Goal: Task Accomplishment & Management: Manage account settings

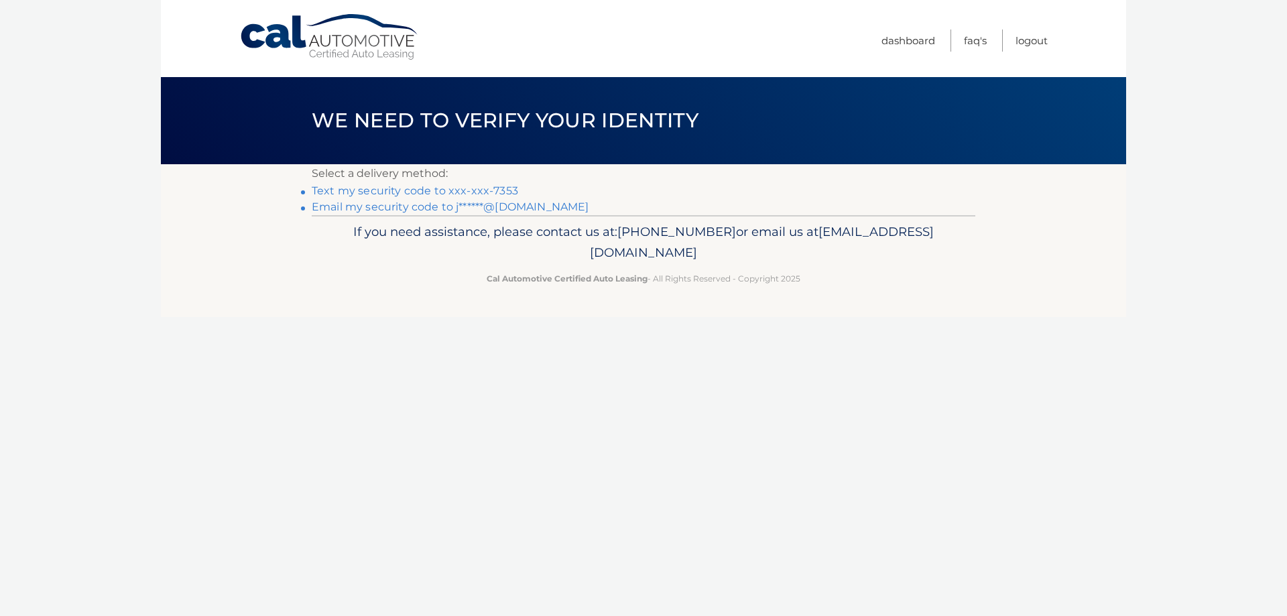
click at [378, 206] on link "Email my security code to j******@gmail.com" at bounding box center [451, 206] width 278 height 13
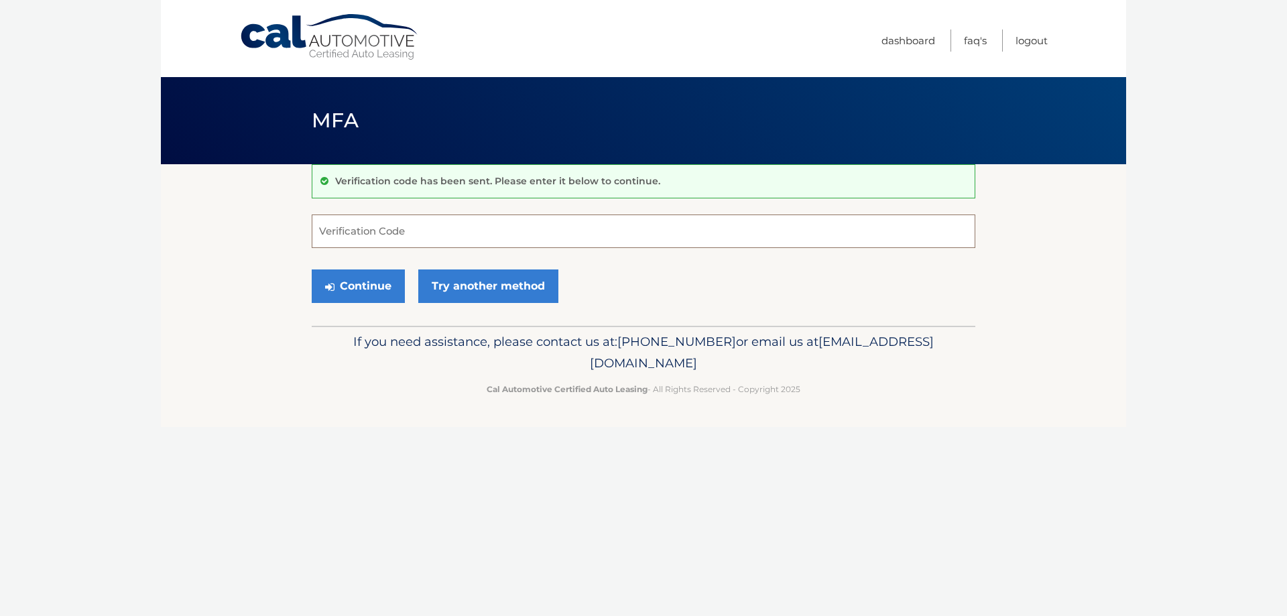
click at [448, 226] on input "Verification Code" at bounding box center [644, 232] width 664 height 34
type input "040910"
click at [357, 279] on button "Continue" at bounding box center [358, 287] width 93 height 34
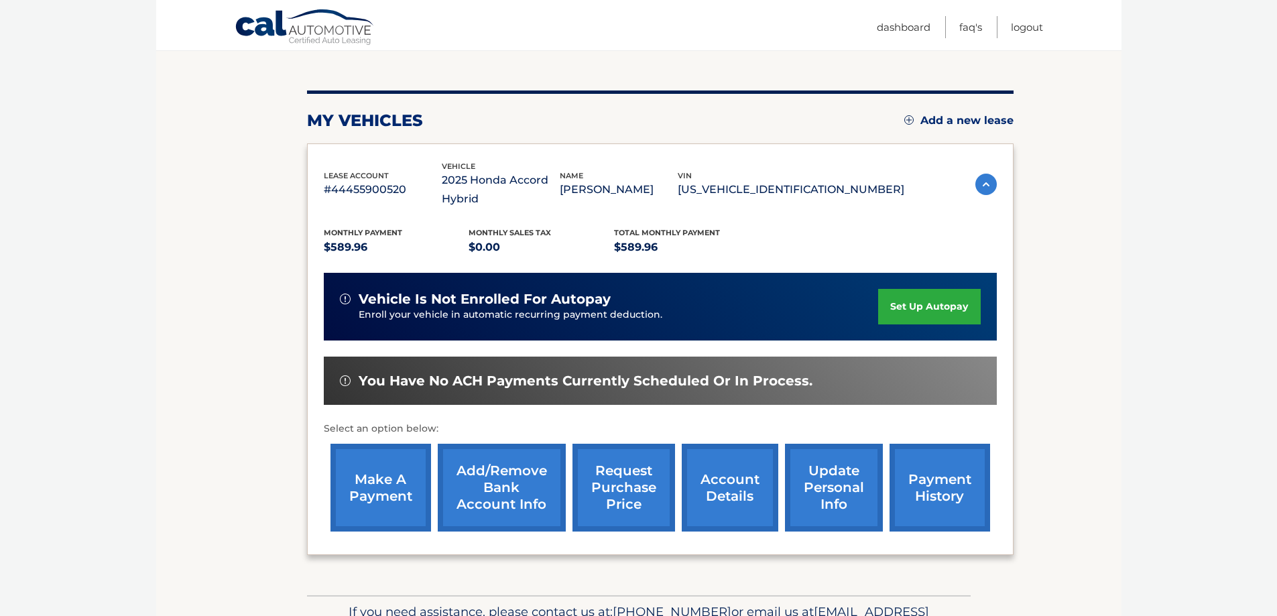
scroll to position [215, 0]
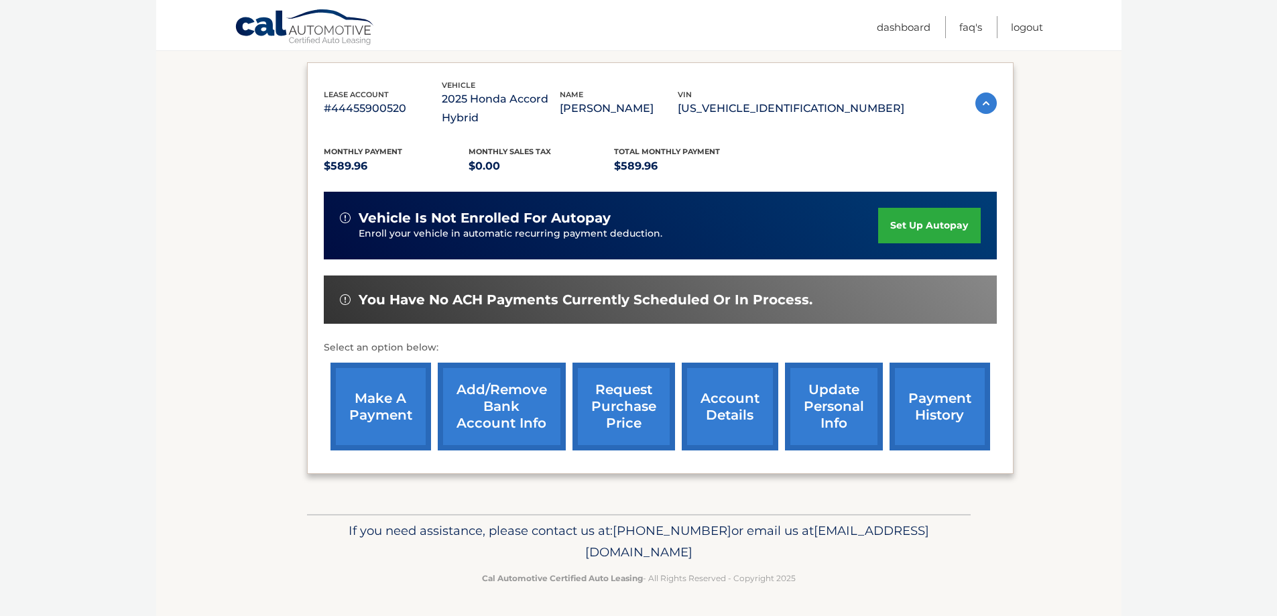
click at [729, 408] on link "account details" at bounding box center [730, 407] width 97 height 88
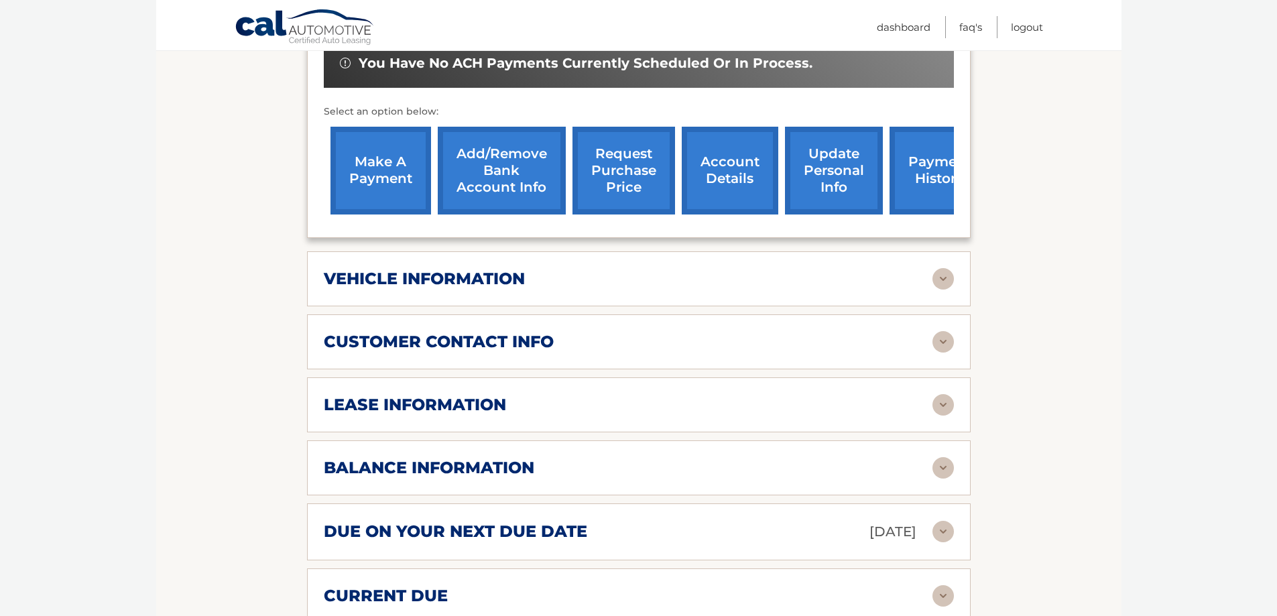
scroll to position [603, 0]
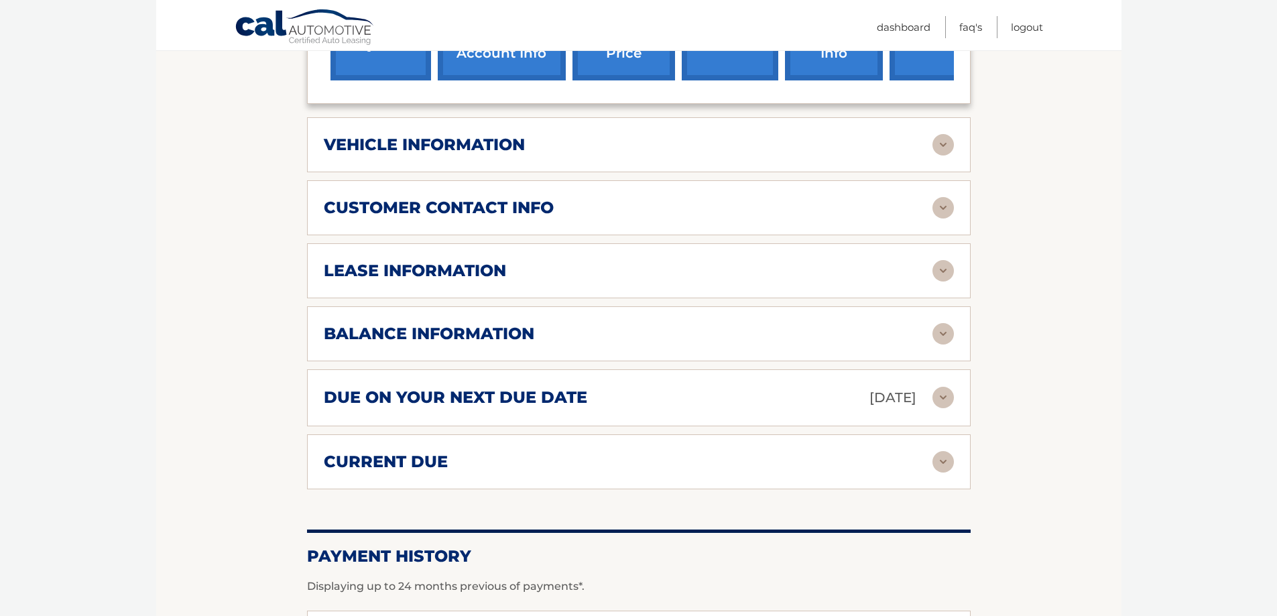
click at [940, 396] on img at bounding box center [943, 397] width 21 height 21
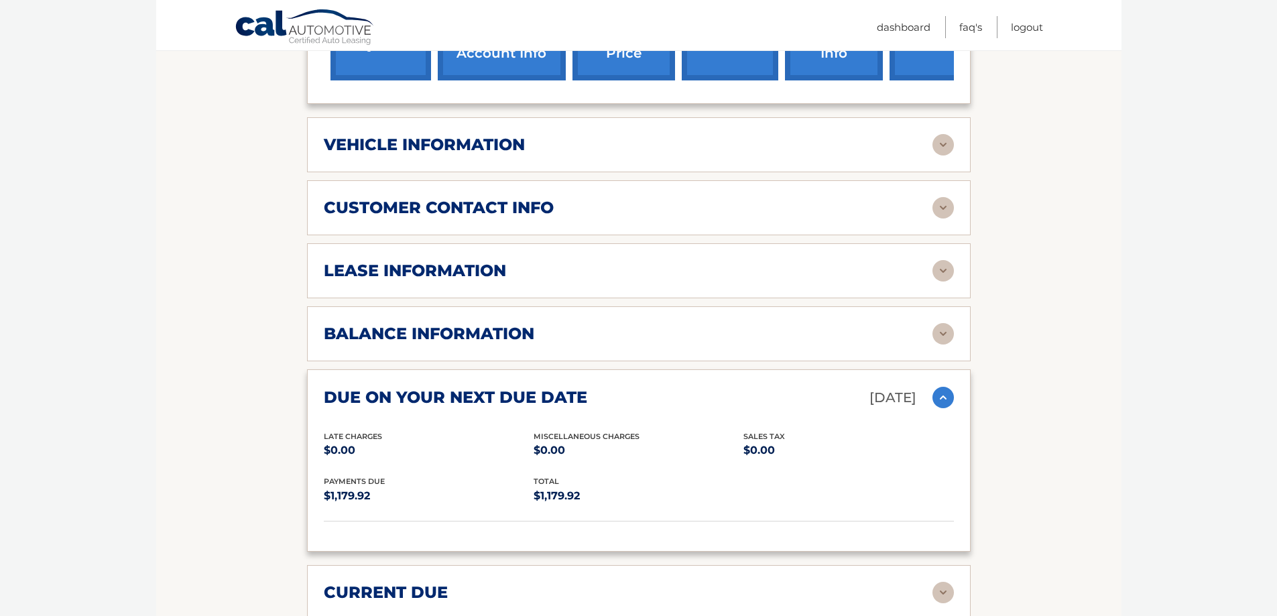
click at [940, 396] on img at bounding box center [943, 397] width 21 height 21
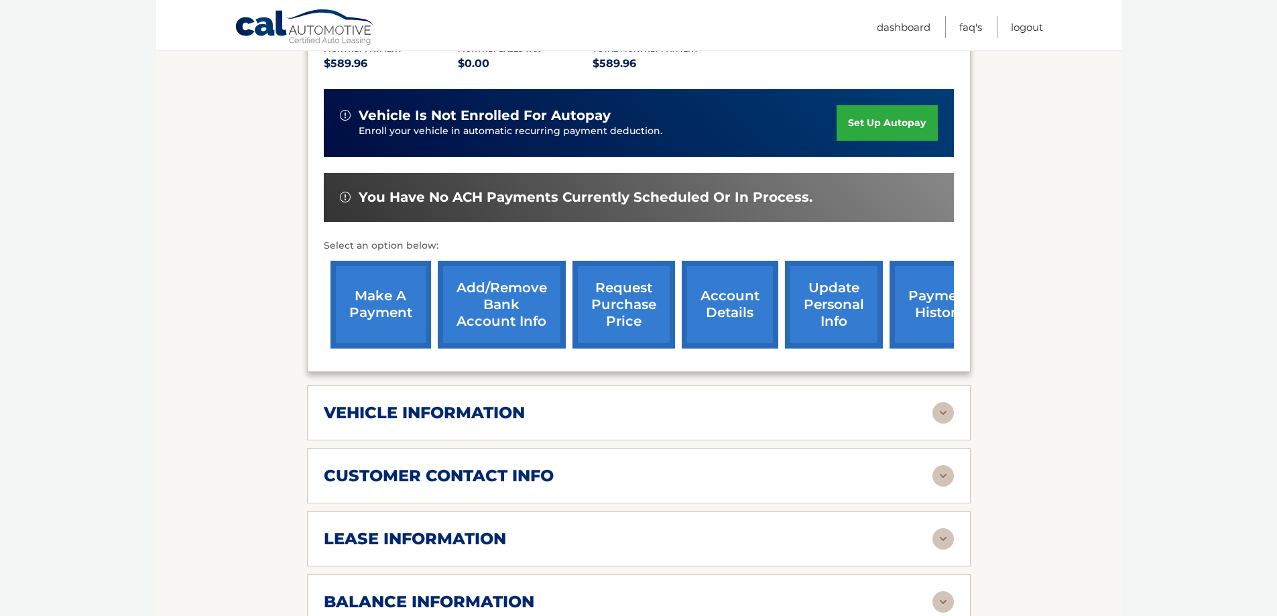
scroll to position [201, 0]
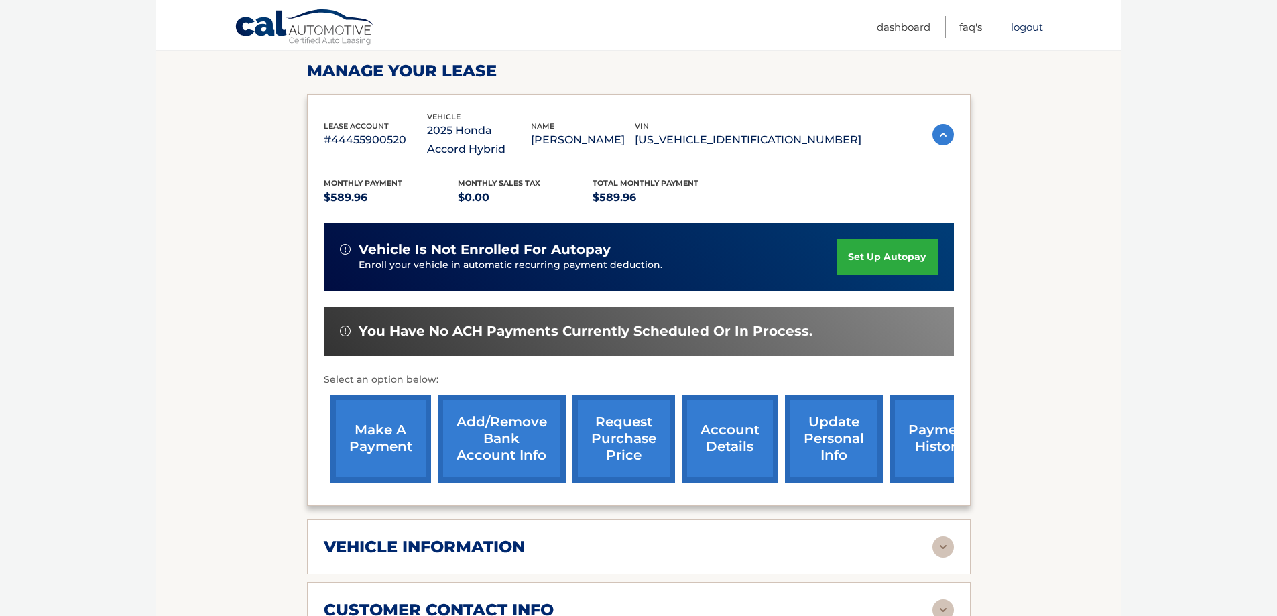
click at [1022, 23] on link "Logout" at bounding box center [1027, 27] width 32 height 22
